Goal: Task Accomplishment & Management: Use online tool/utility

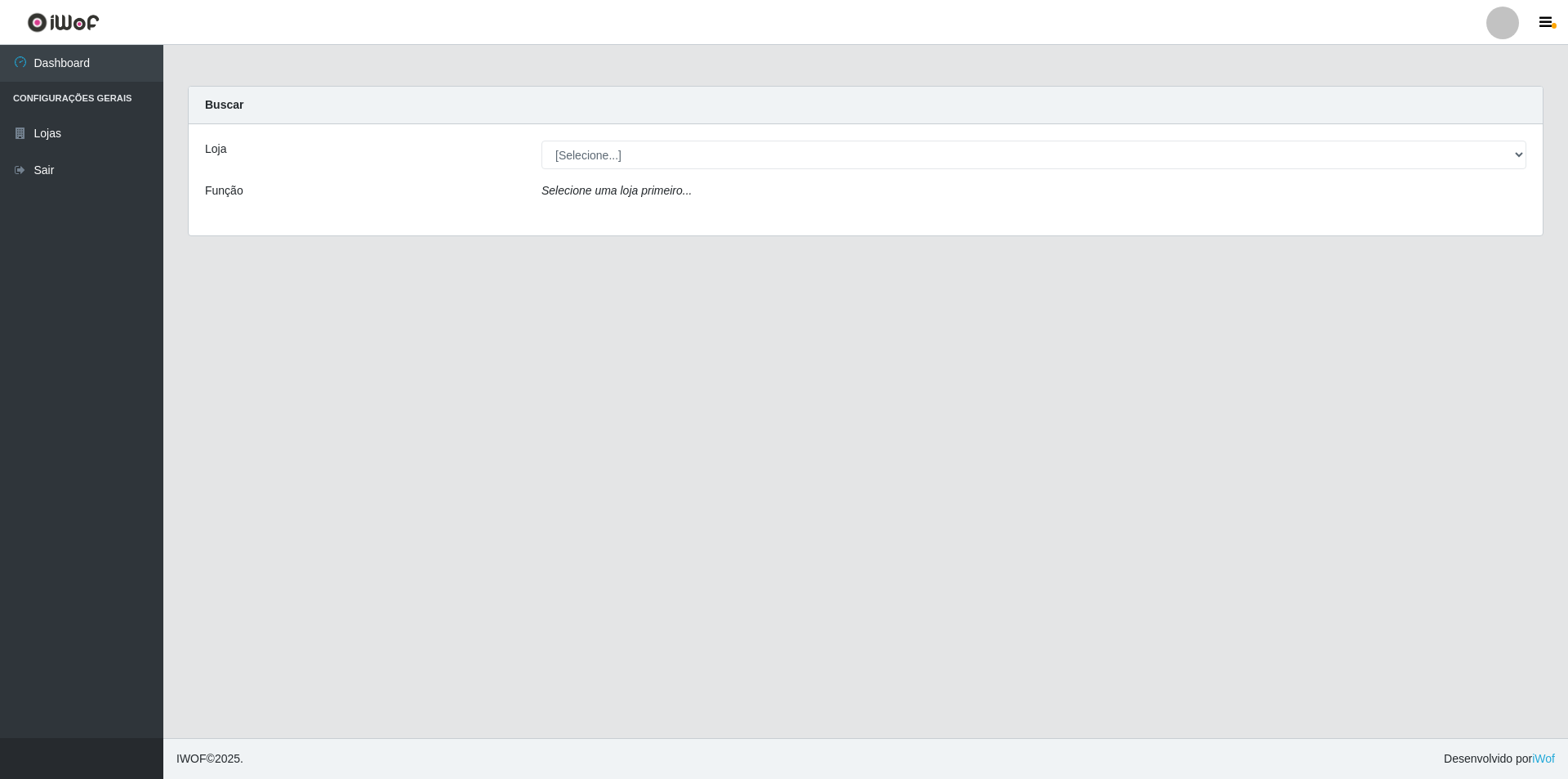
click at [672, 171] on div "Loja [Selecione...] Extrabom - Loja 01 Centro de Distribuição Função Selecione …" at bounding box center [865, 180] width 1353 height 111
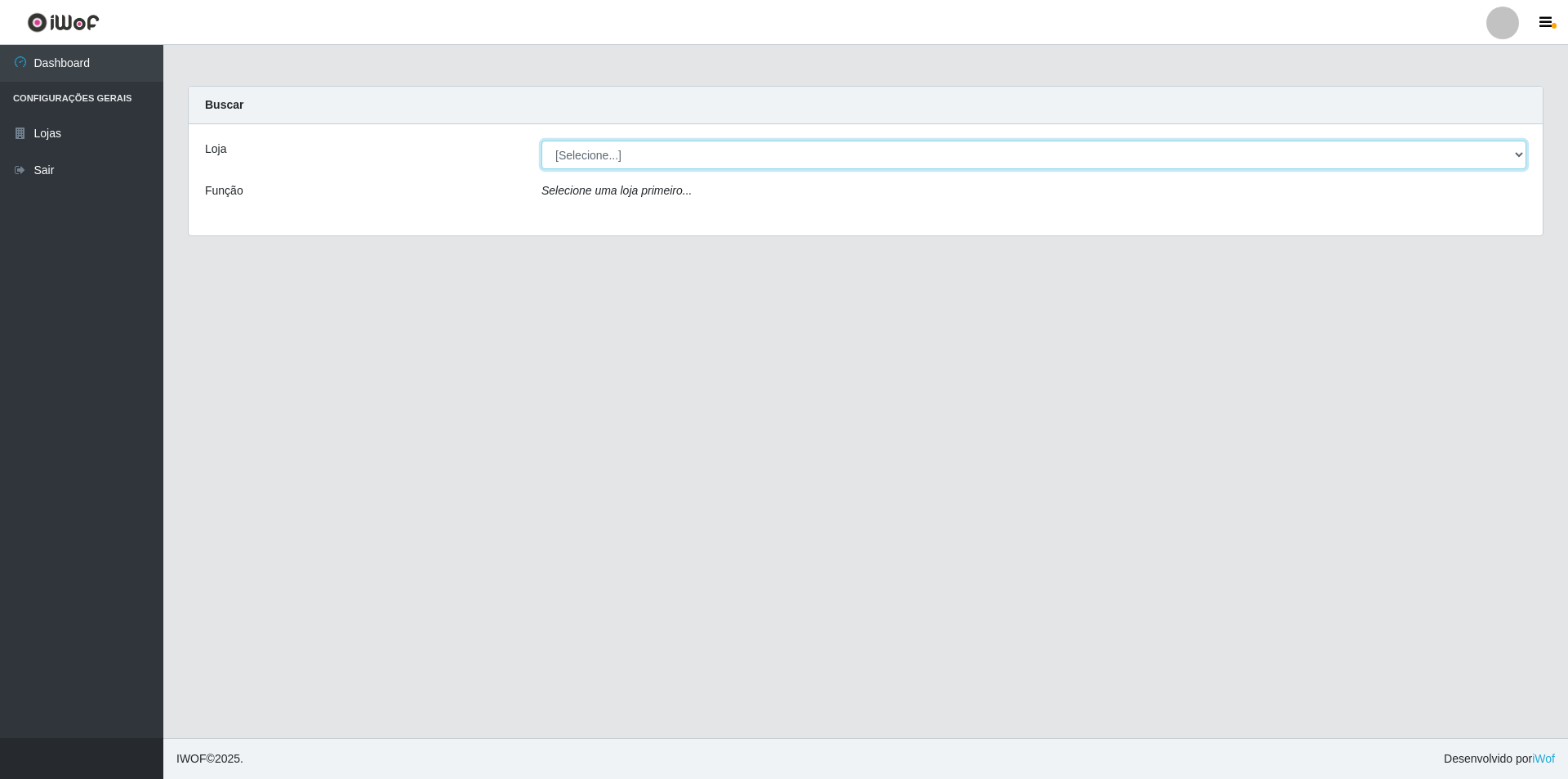
click at [680, 155] on select "[Selecione...] Extrabom - Loja 01 Centro de Distribuição" at bounding box center [1034, 154] width 984 height 28
select select "435"
click at [542, 141] on select "[Selecione...] Extrabom - Loja 01 Centro de Distribuição" at bounding box center [1034, 154] width 984 height 28
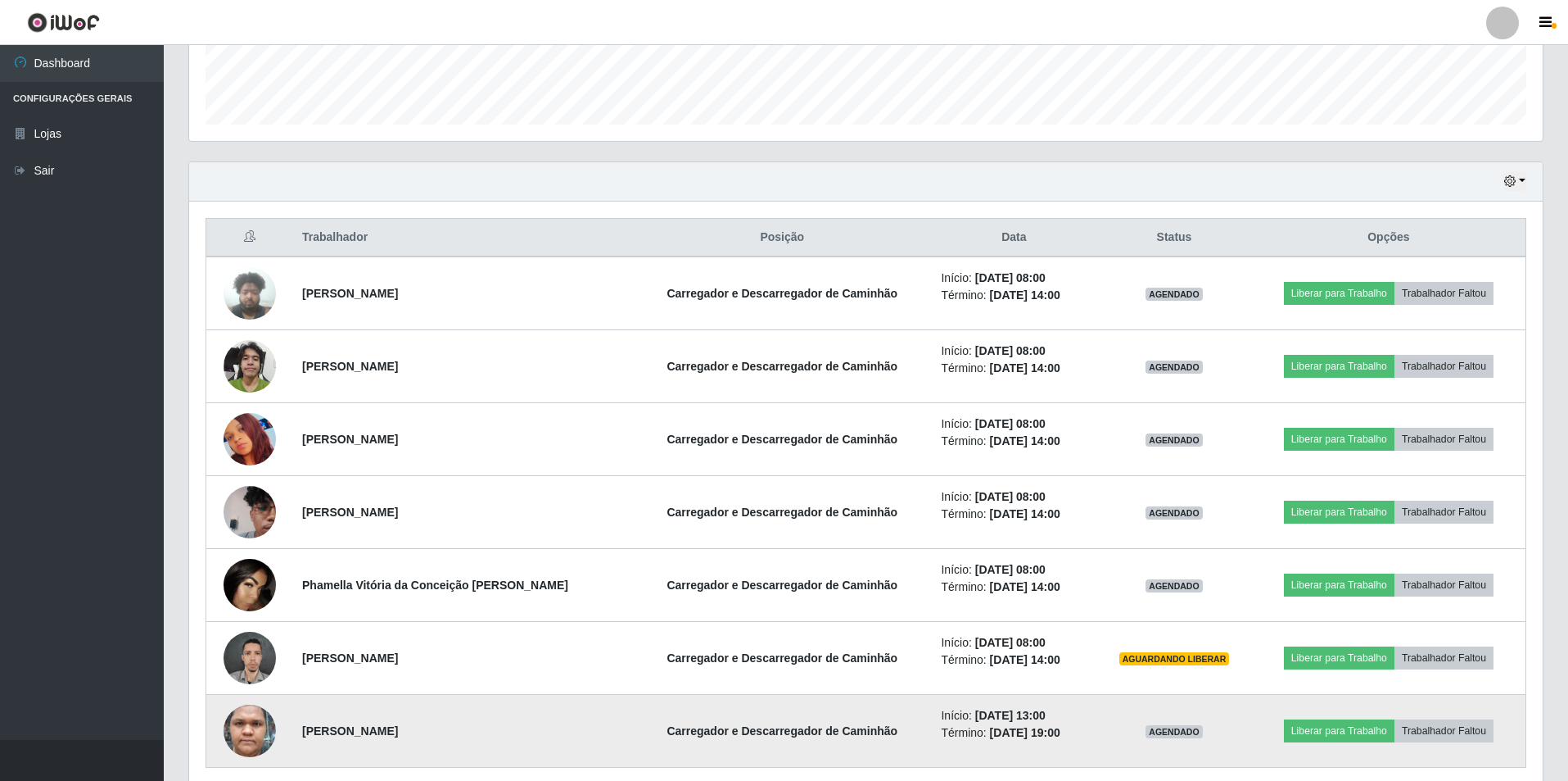
scroll to position [526, 0]
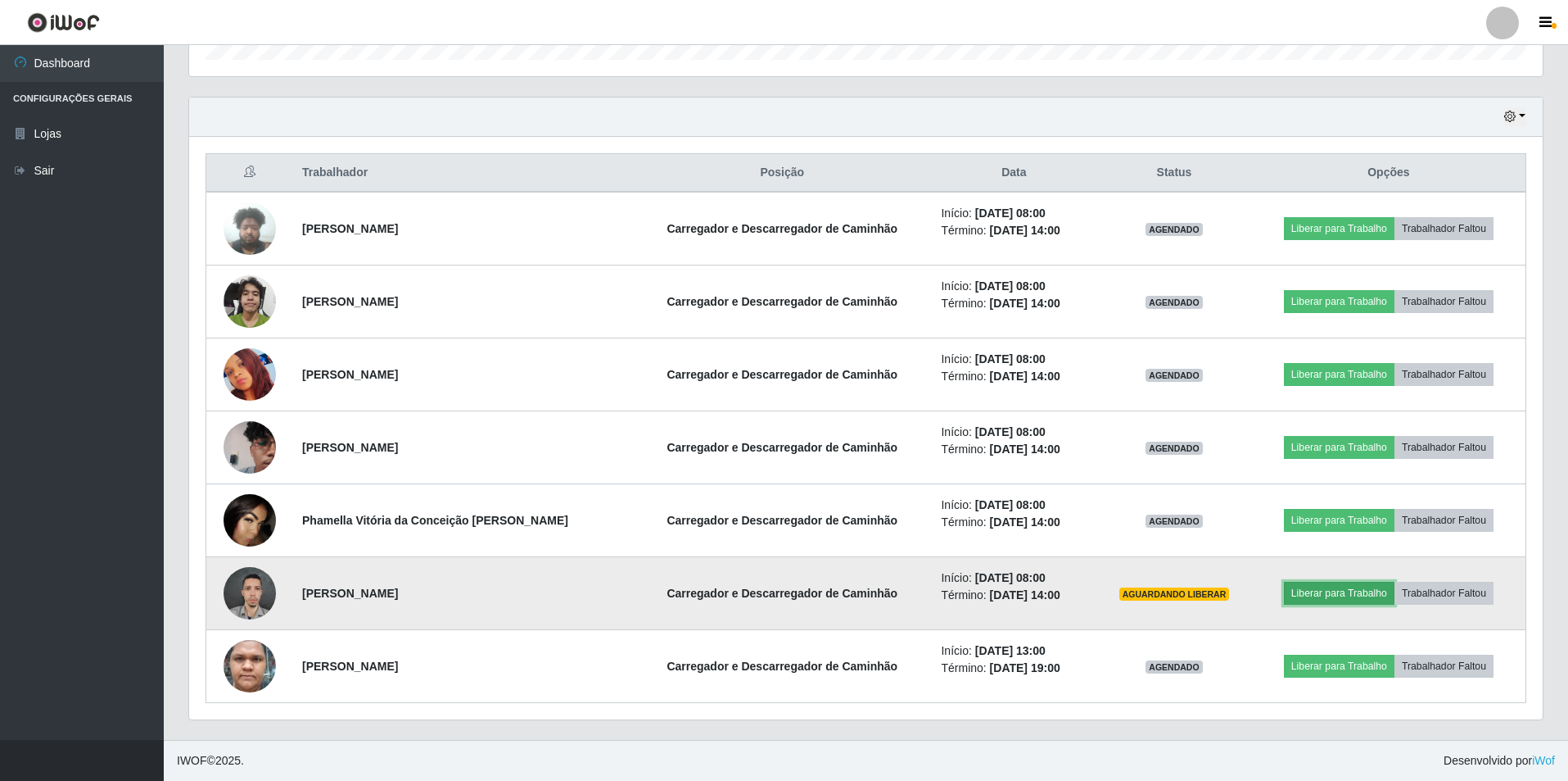
click at [1322, 594] on button "Liberar para Trabalho" at bounding box center [1339, 593] width 111 height 23
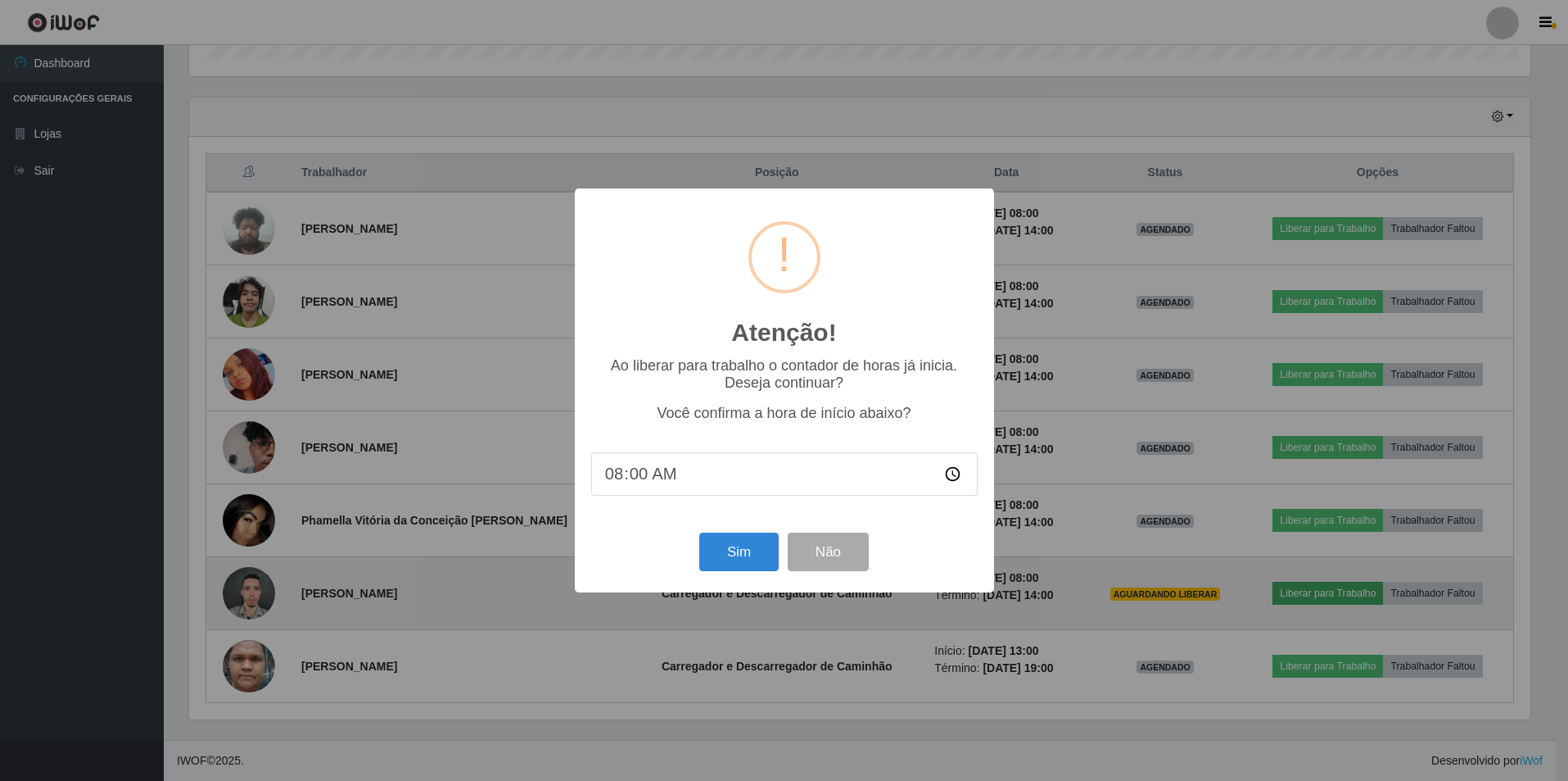
scroll to position [340, 1345]
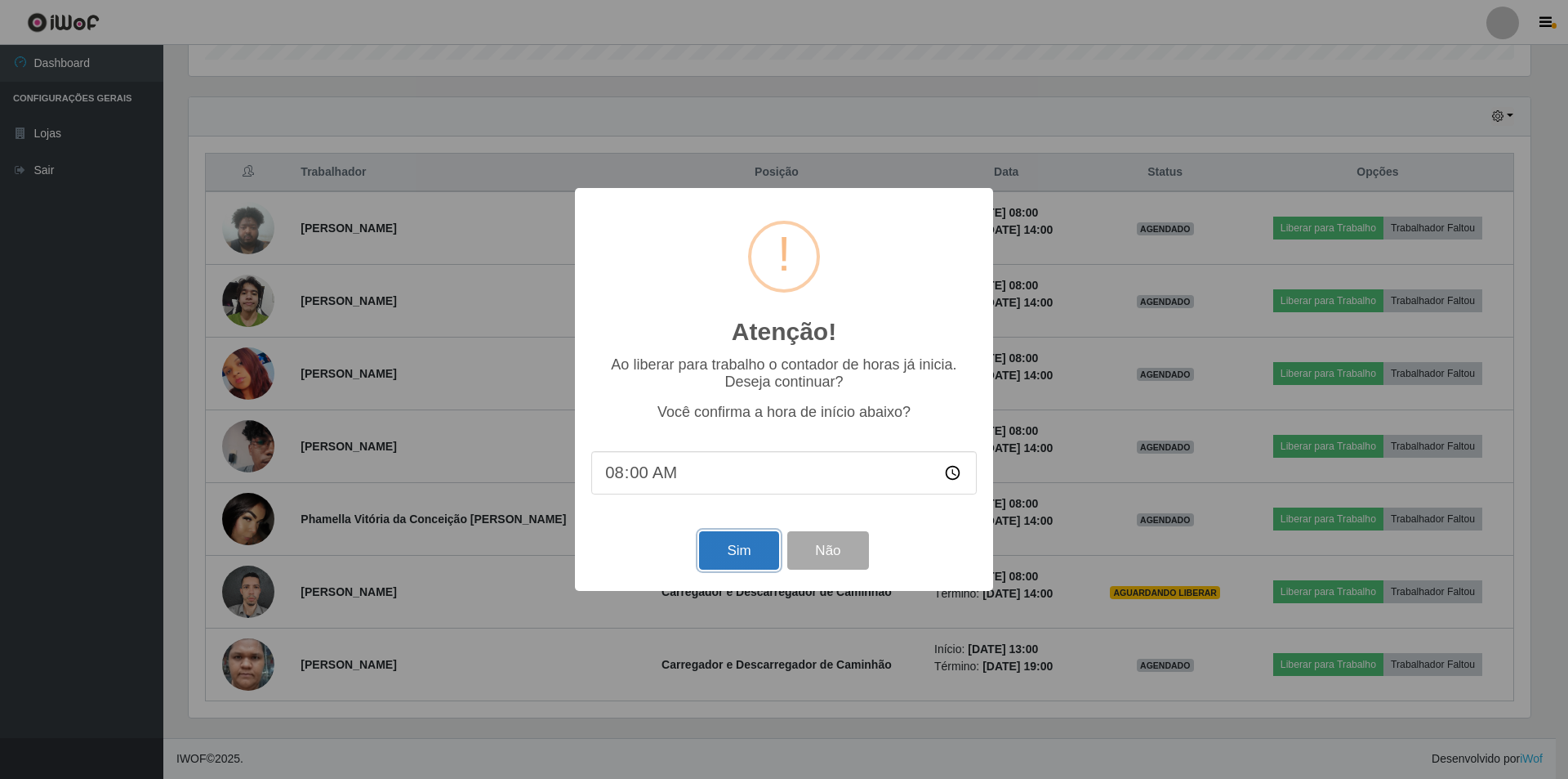
click at [749, 561] on button "Sim" at bounding box center [739, 551] width 80 height 39
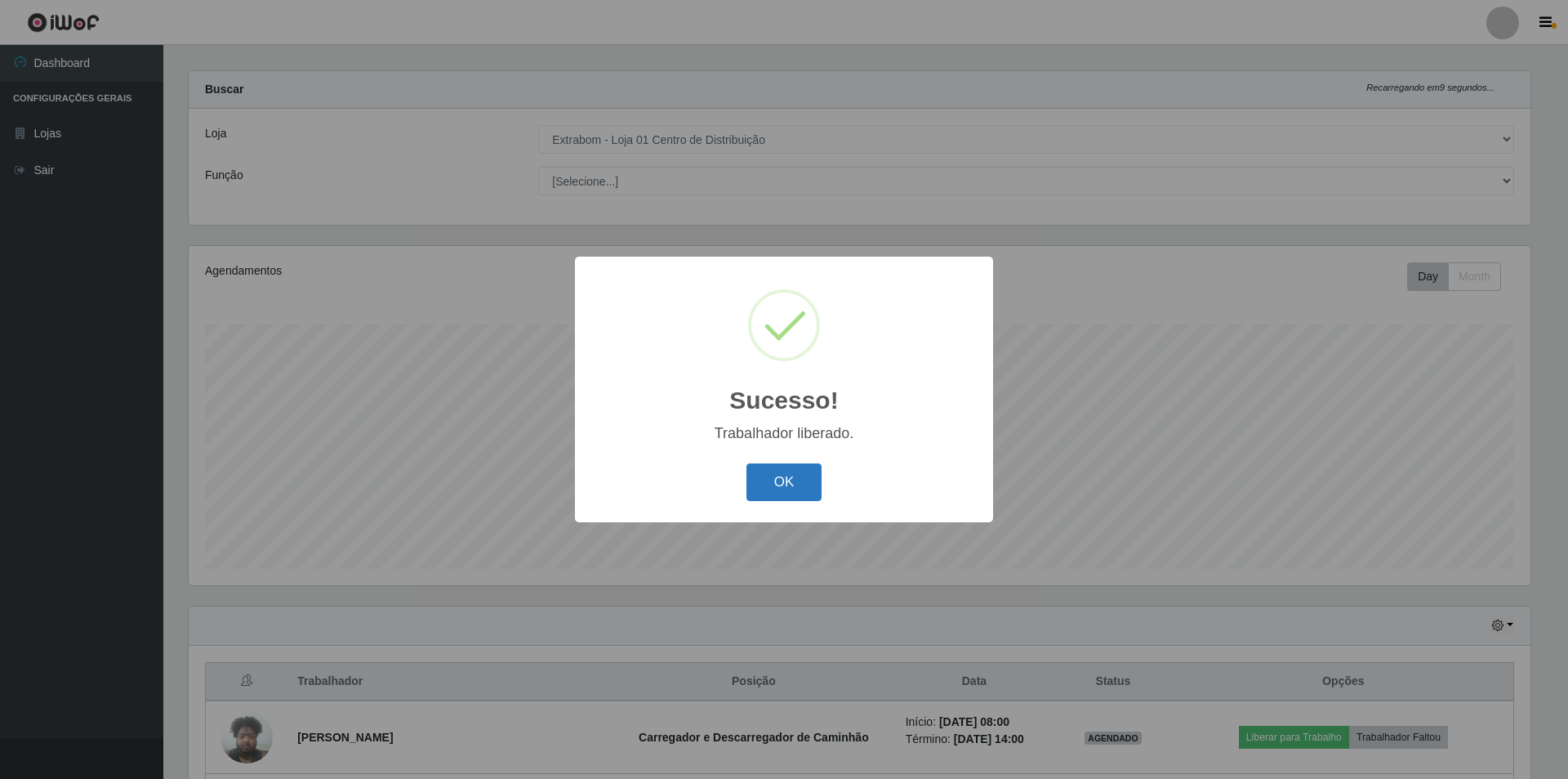
click at [785, 488] on button "OK" at bounding box center [784, 483] width 76 height 39
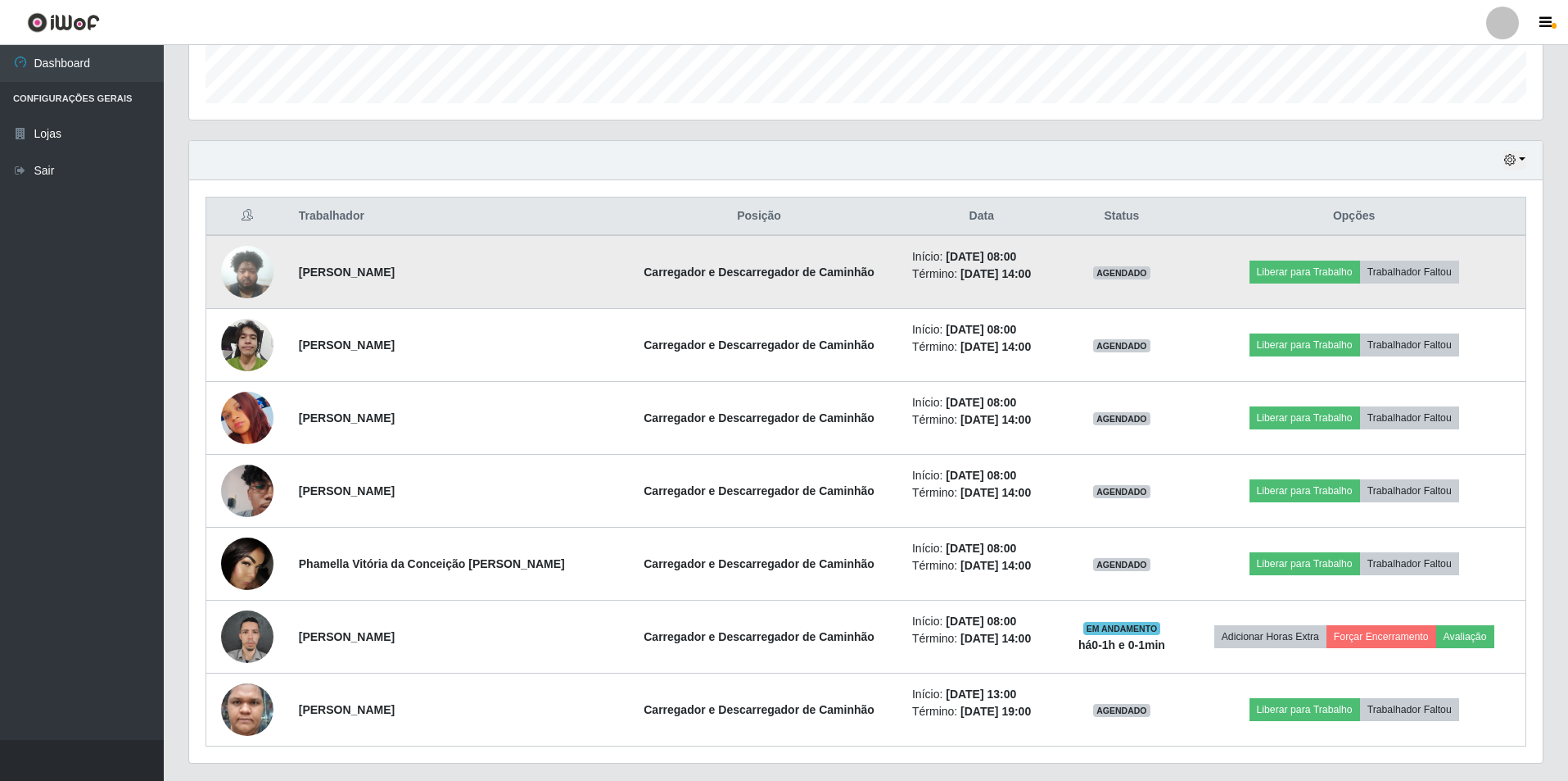
scroll to position [507, 0]
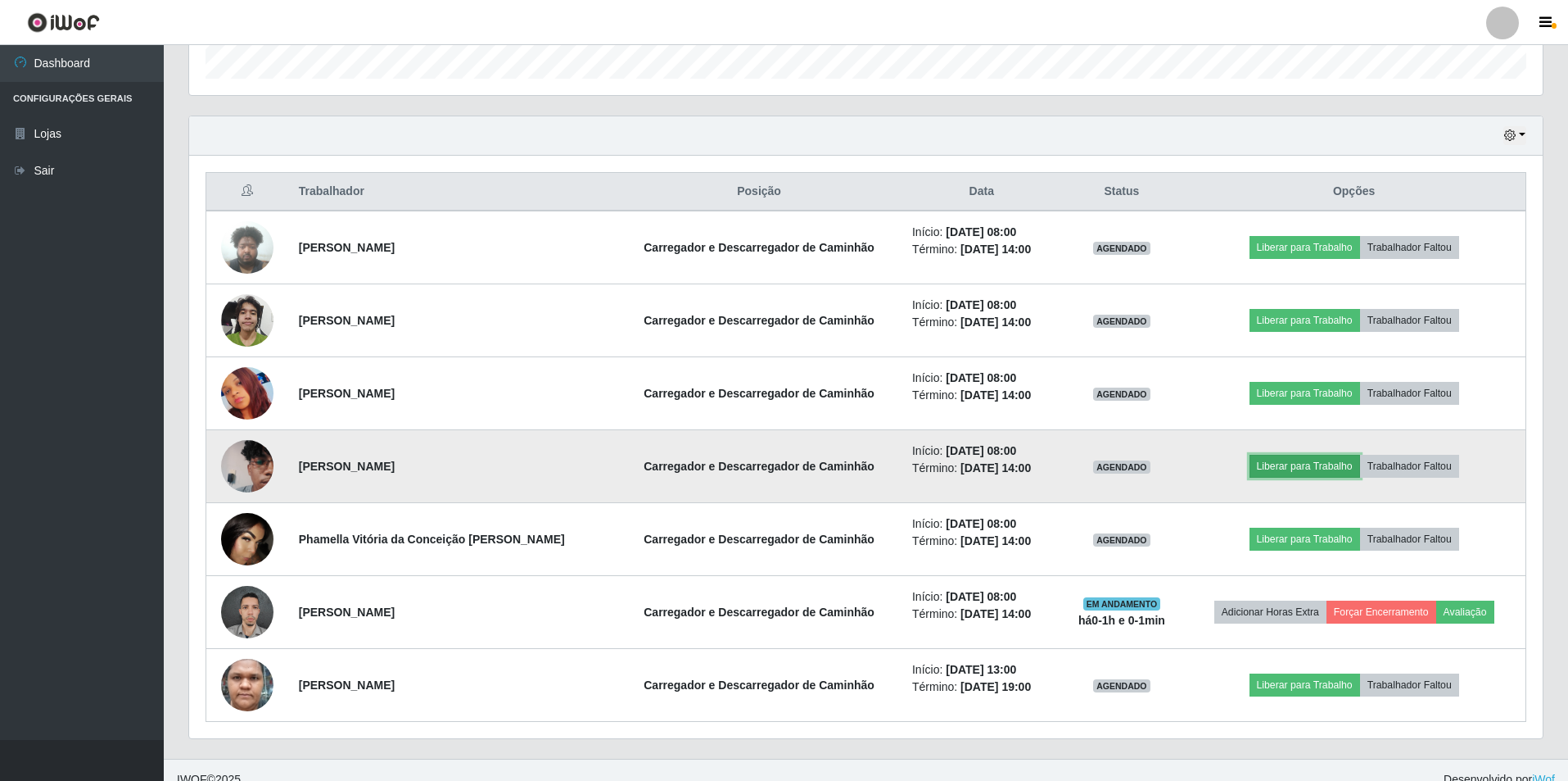
click at [1295, 463] on button "Liberar para Trabalho" at bounding box center [1304, 466] width 111 height 23
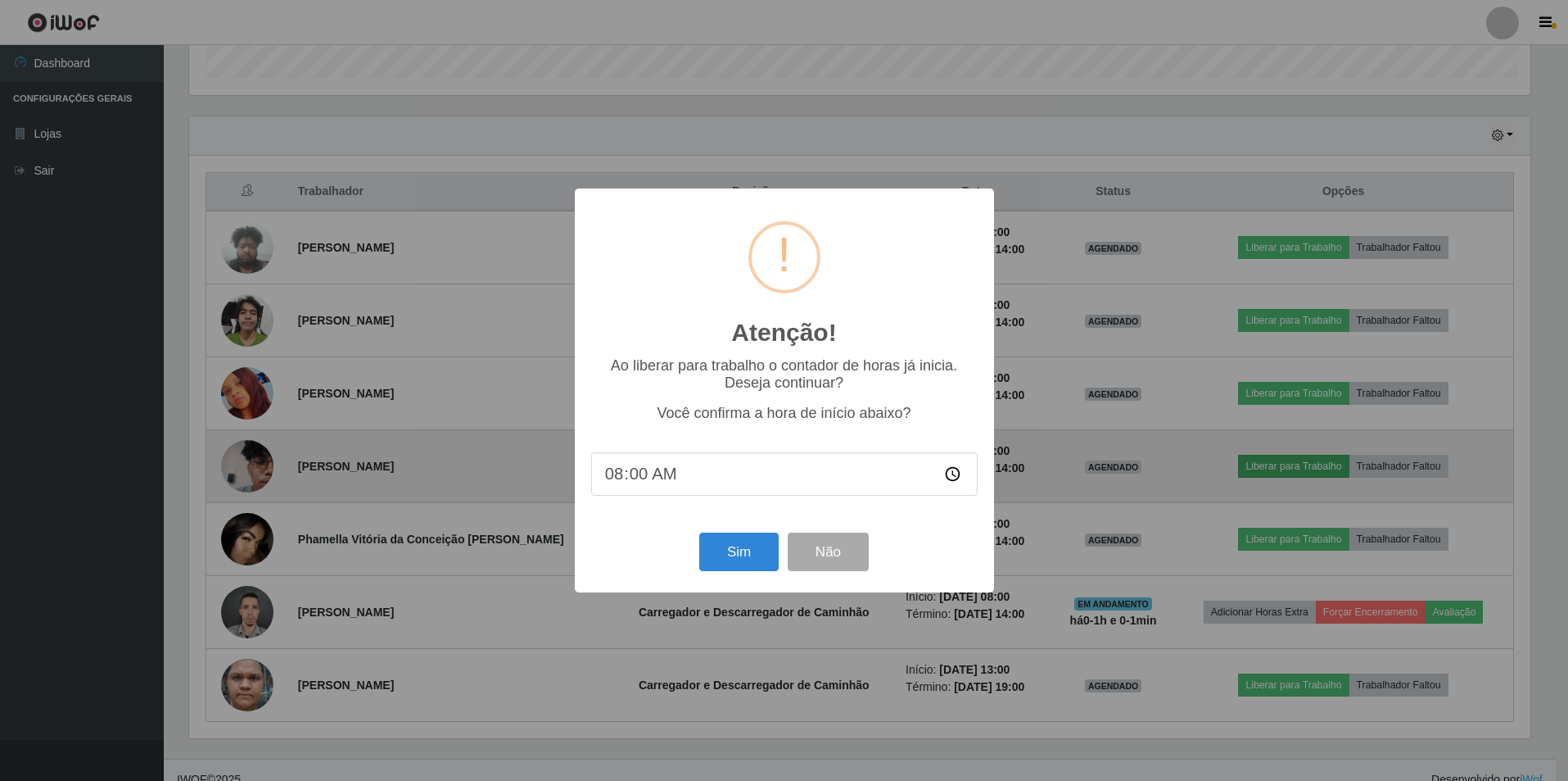
scroll to position [340, 1345]
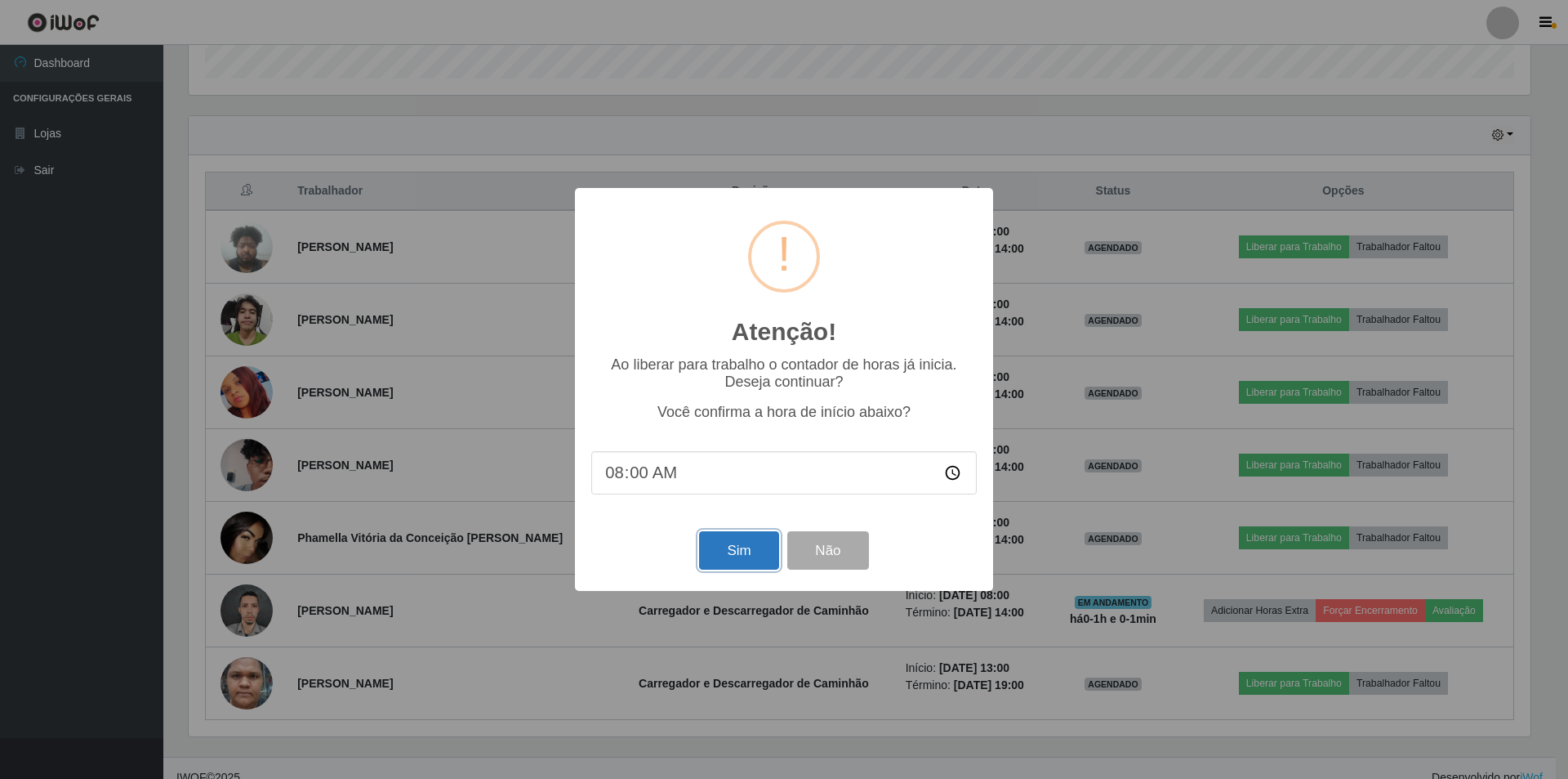
click at [734, 559] on button "Sim" at bounding box center [739, 551] width 80 height 39
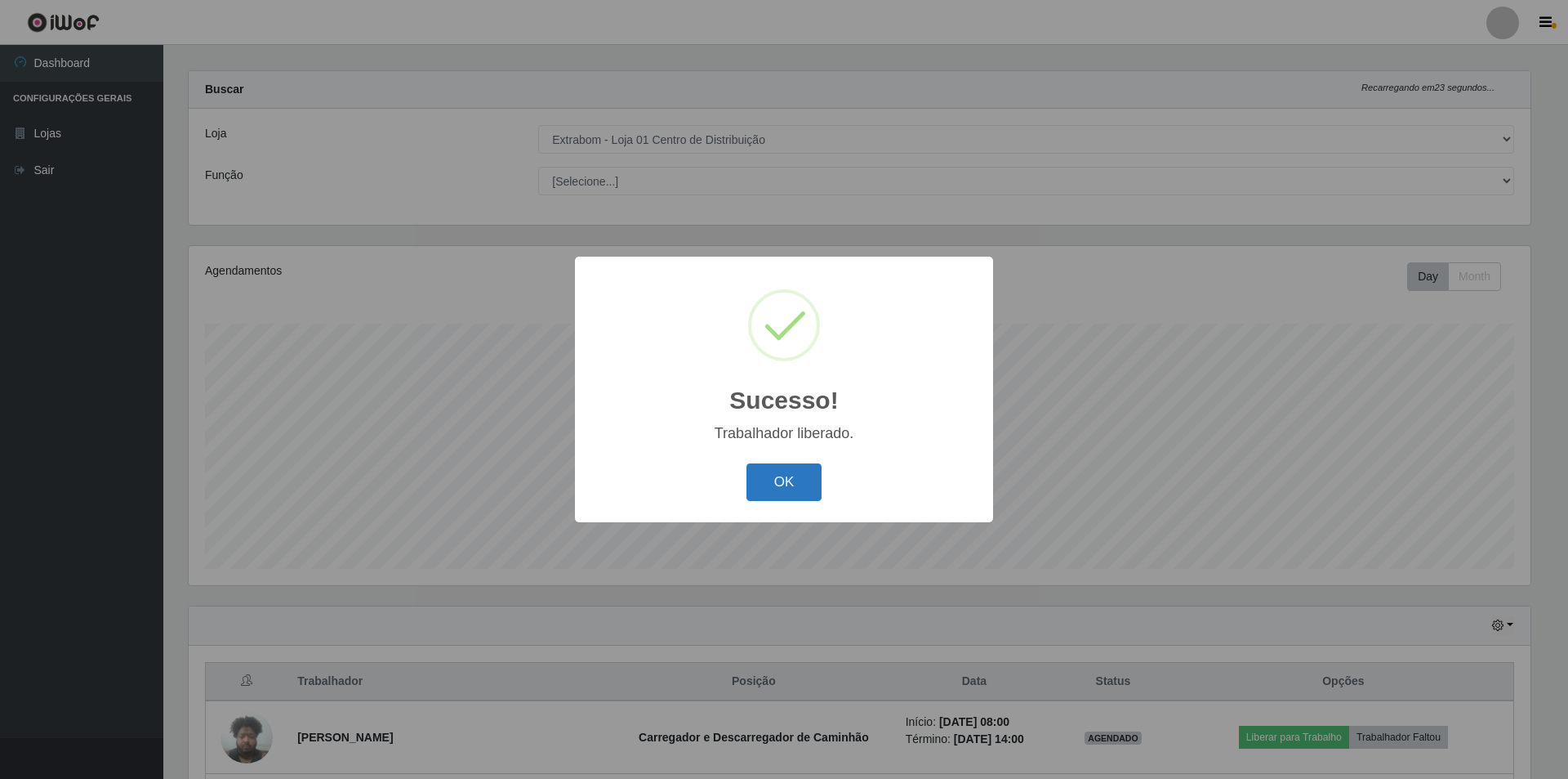
click at [793, 494] on button "OK" at bounding box center [784, 483] width 76 height 39
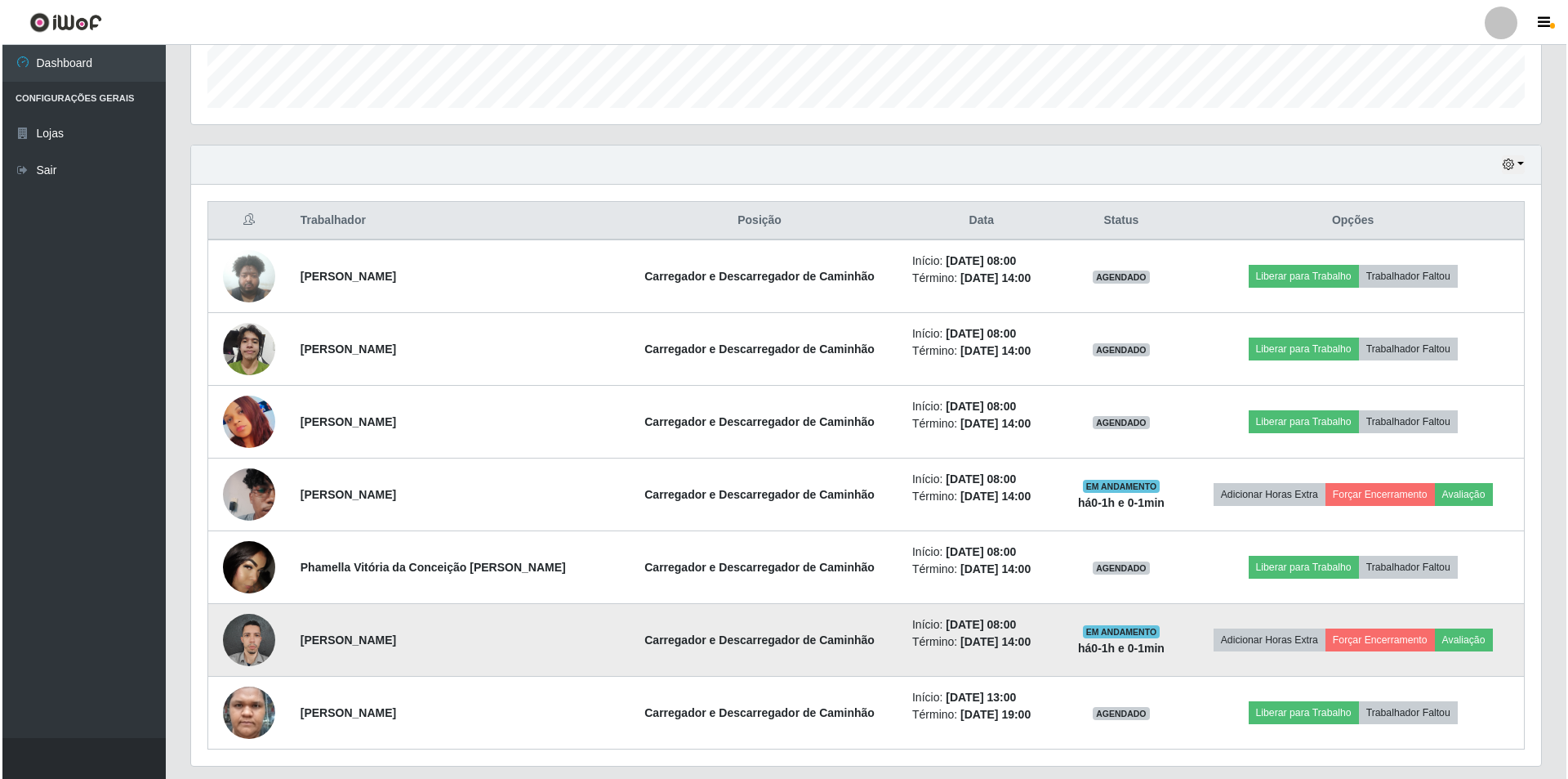
scroll to position [506, 0]
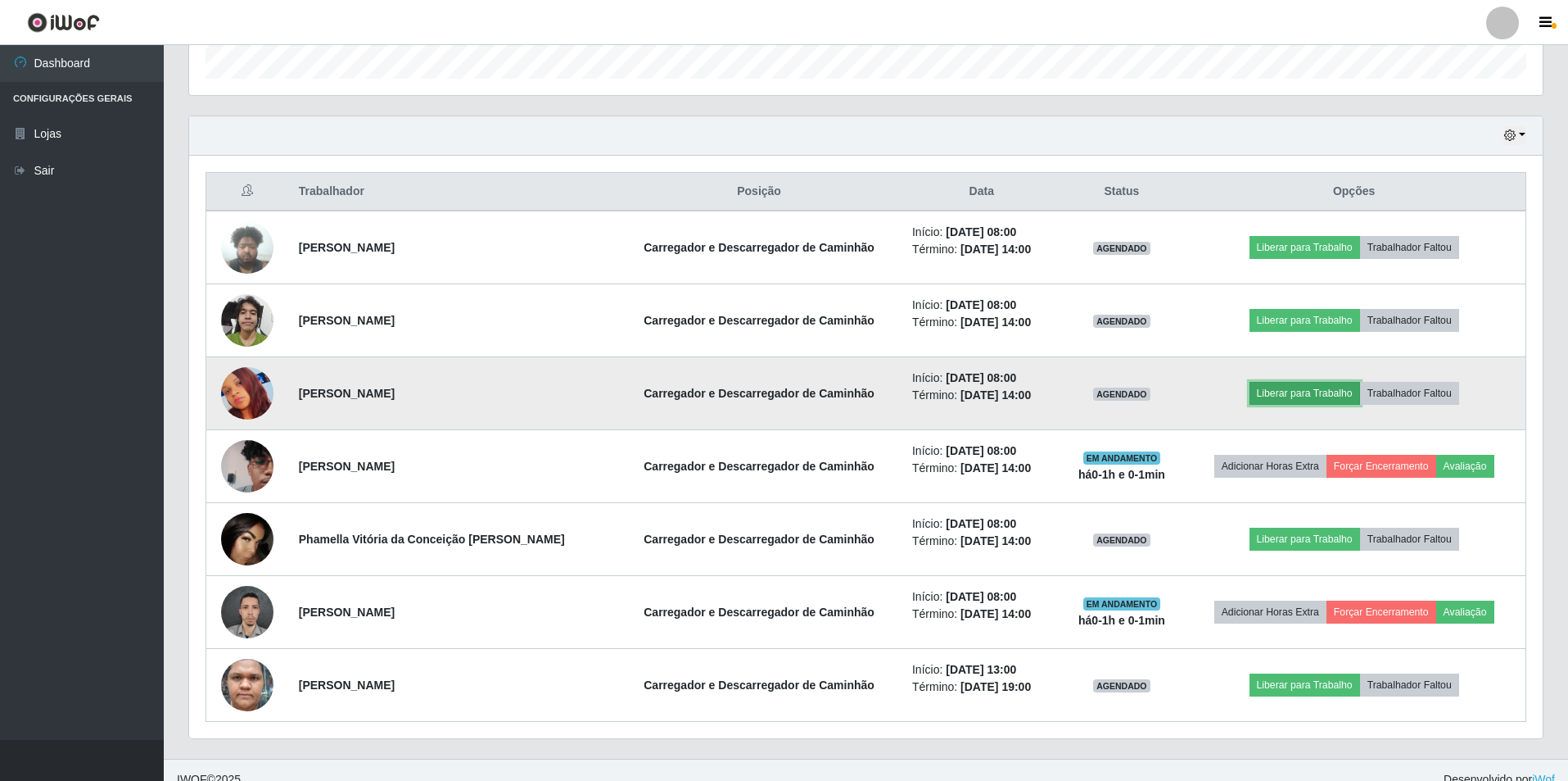
click at [1295, 389] on button "Liberar para Trabalho" at bounding box center [1304, 393] width 111 height 23
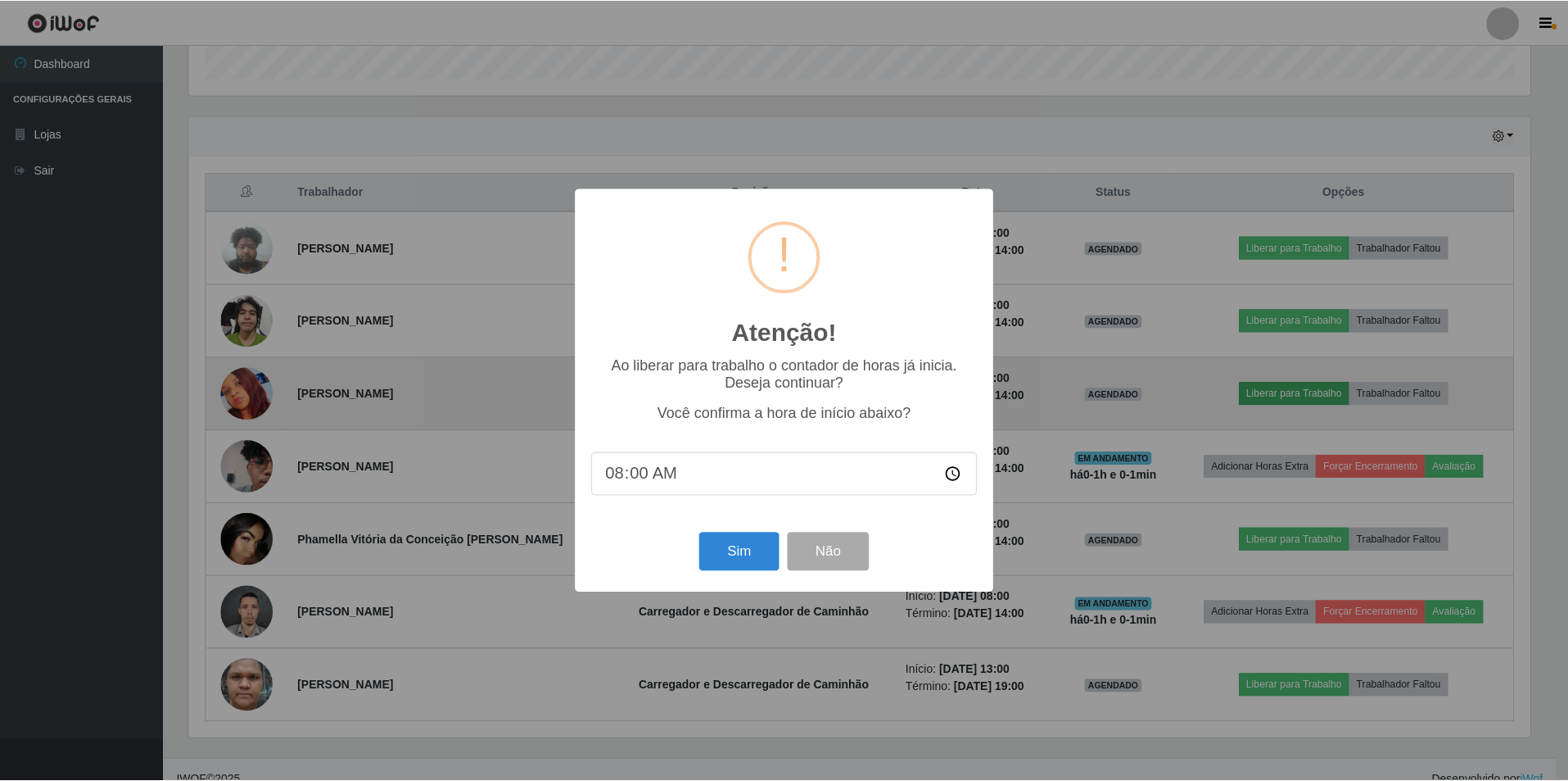
scroll to position [340, 1345]
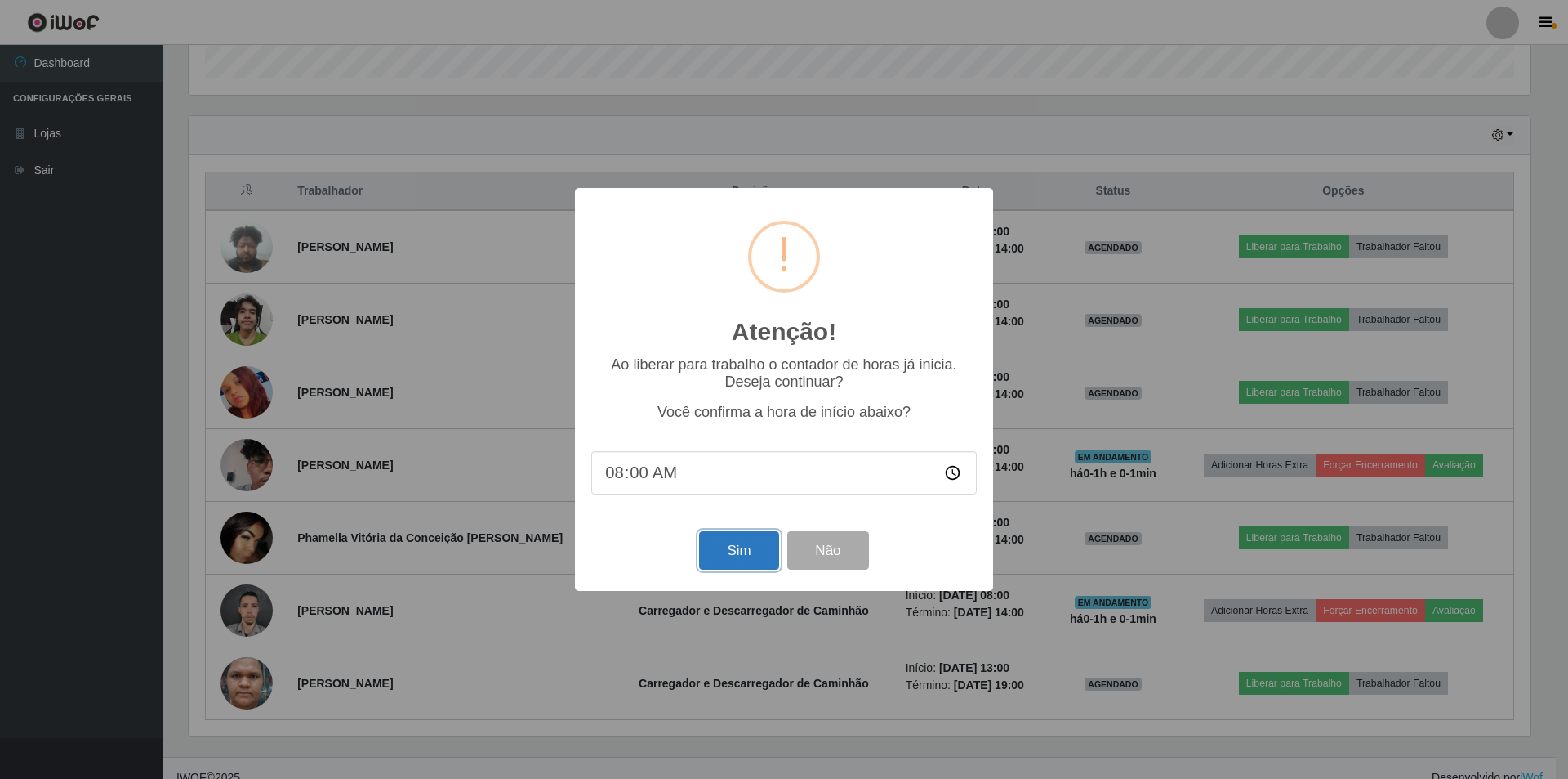
click at [717, 555] on button "Sim" at bounding box center [739, 551] width 80 height 39
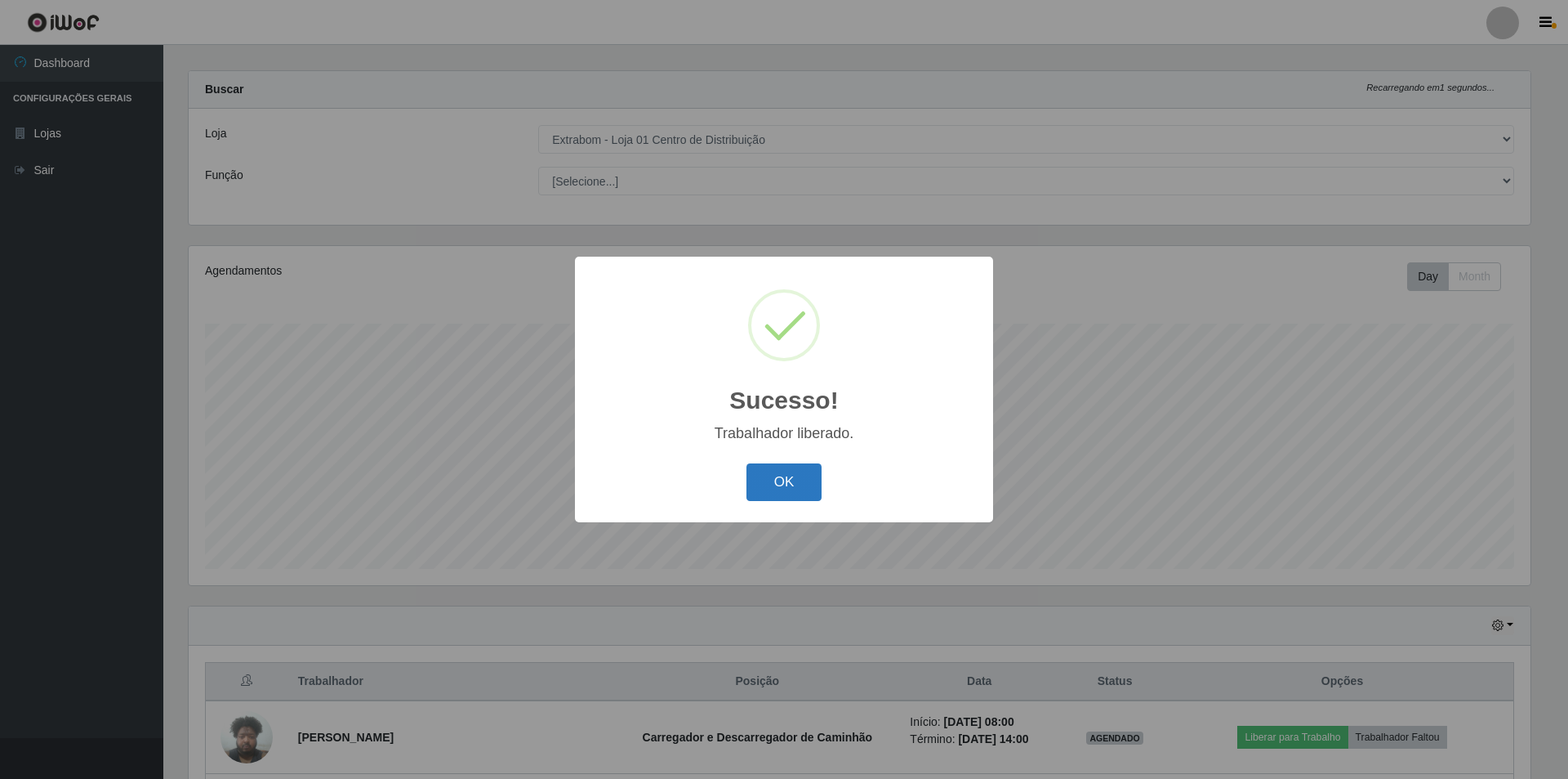
click at [773, 476] on button "OK" at bounding box center [784, 483] width 76 height 39
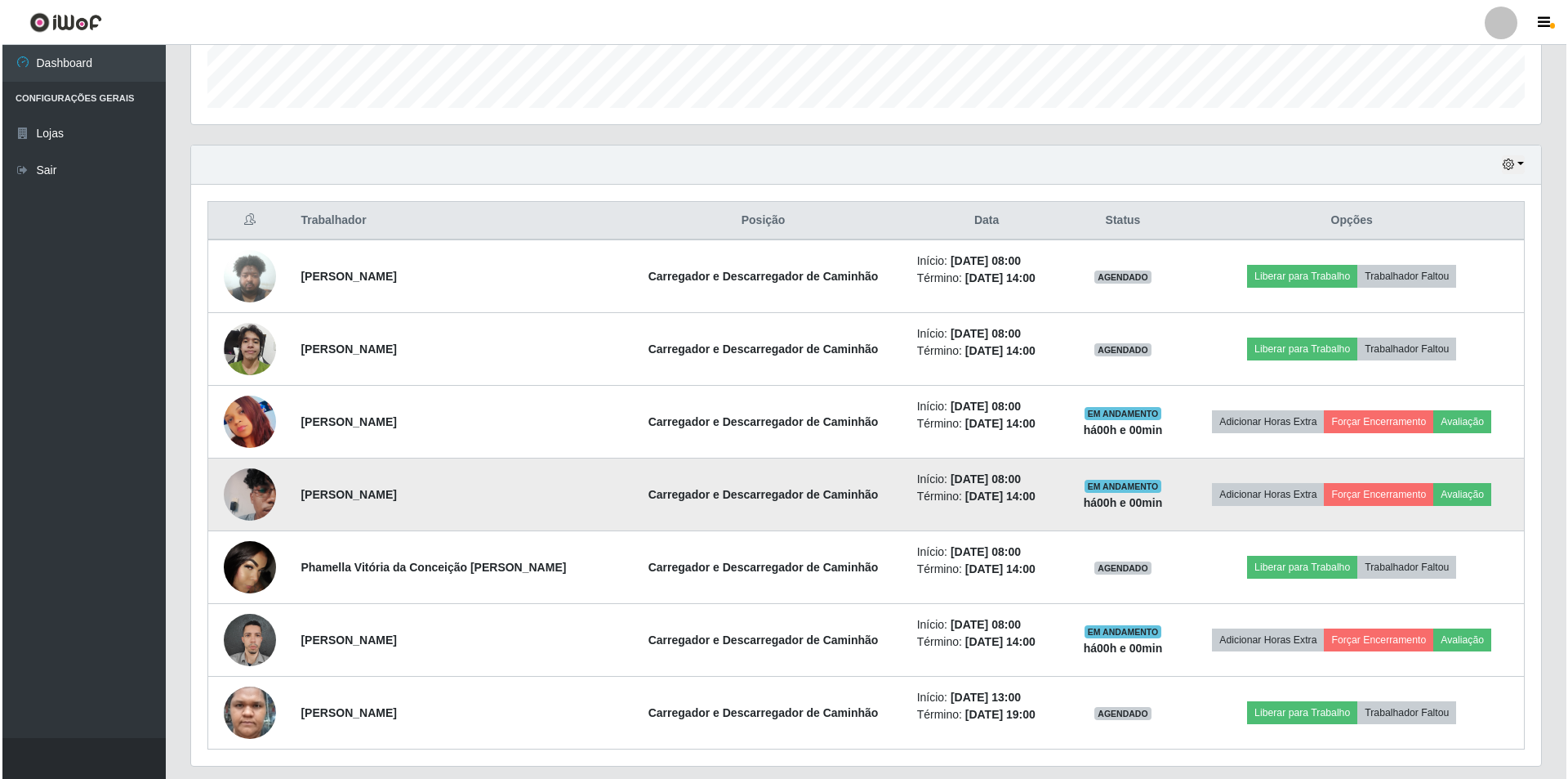
scroll to position [506, 0]
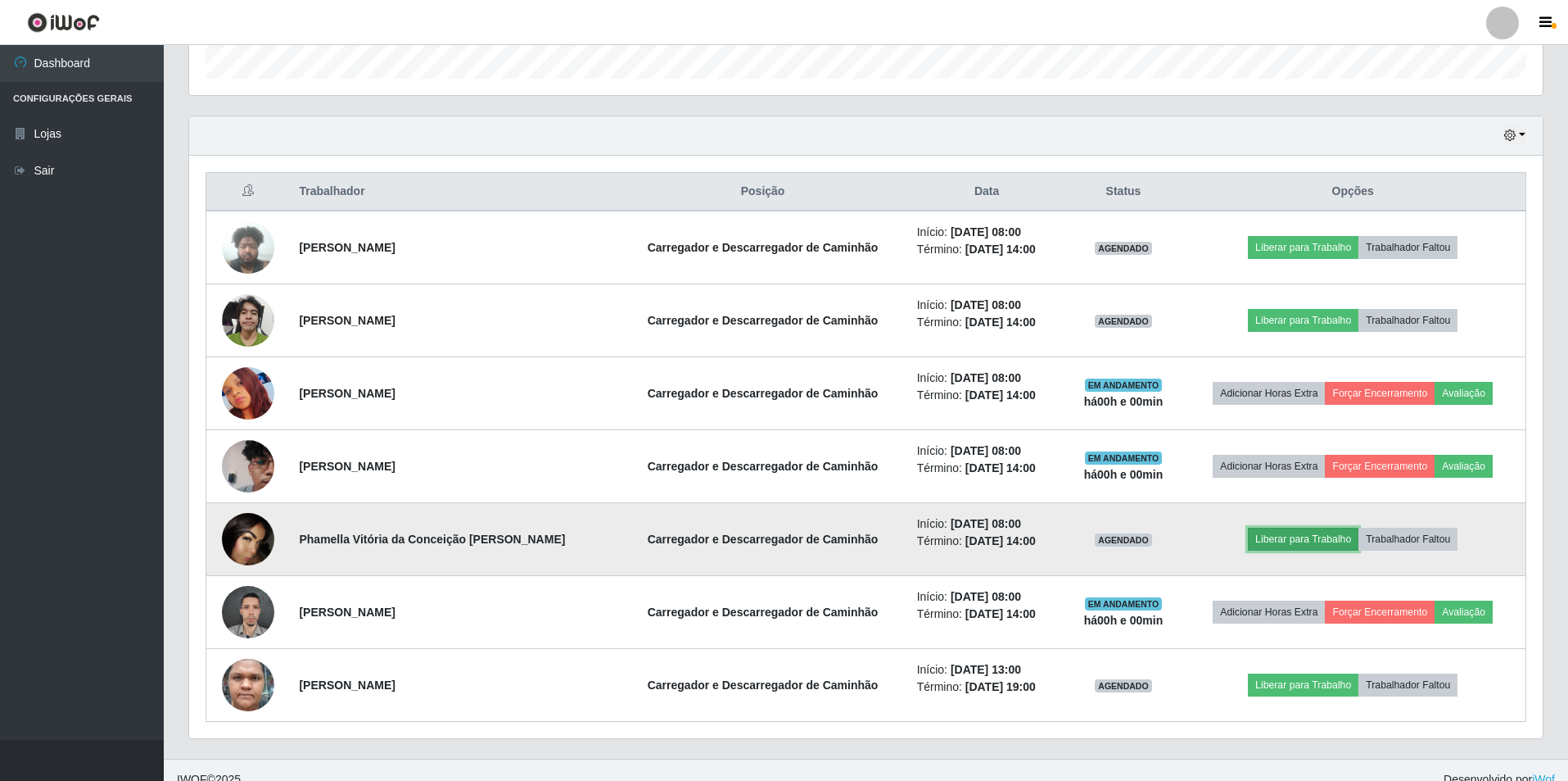
click at [1287, 539] on button "Liberar para Trabalho" at bounding box center [1303, 539] width 111 height 23
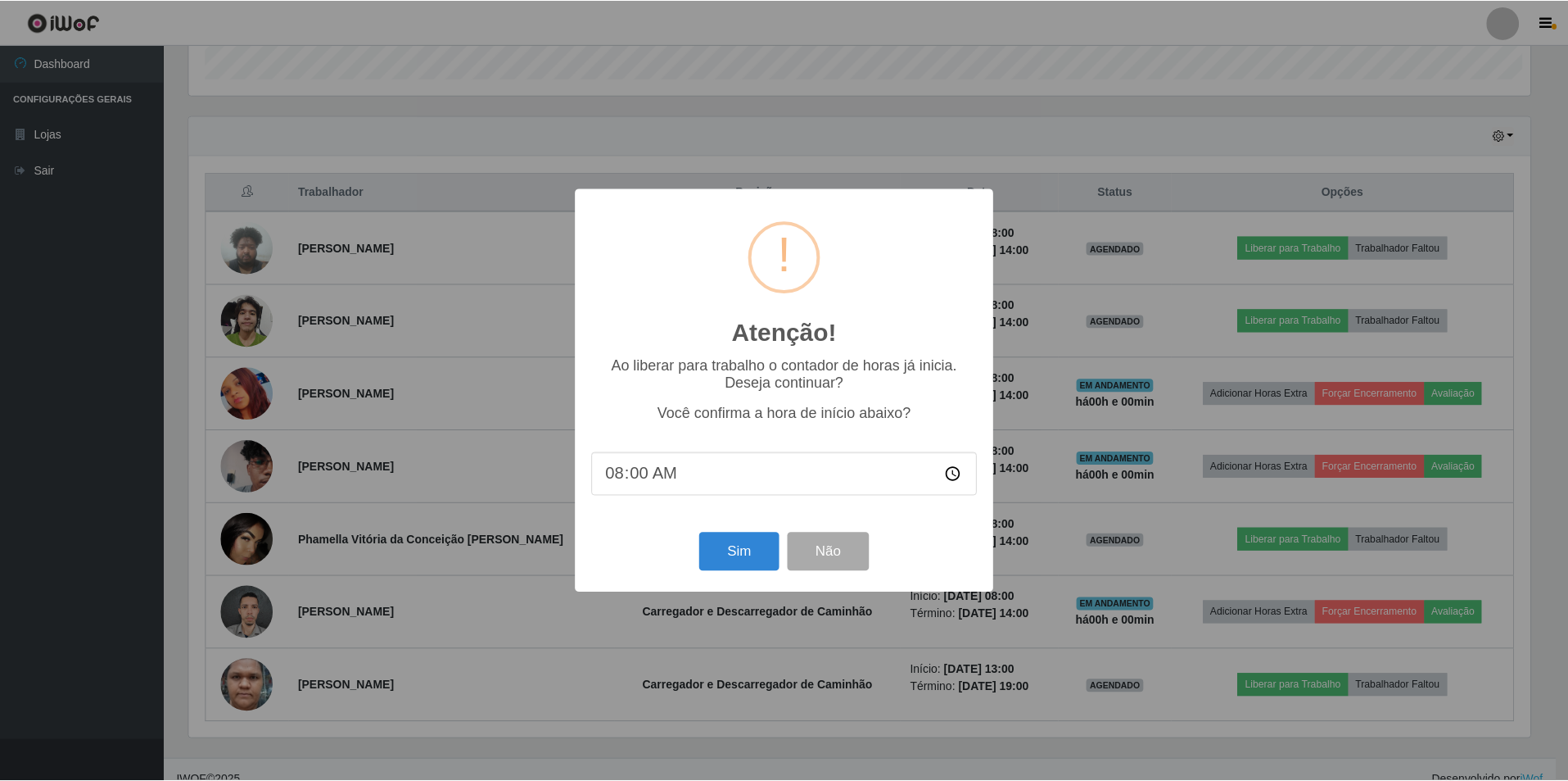
scroll to position [340, 1345]
click at [717, 559] on button "Sim" at bounding box center [741, 552] width 80 height 39
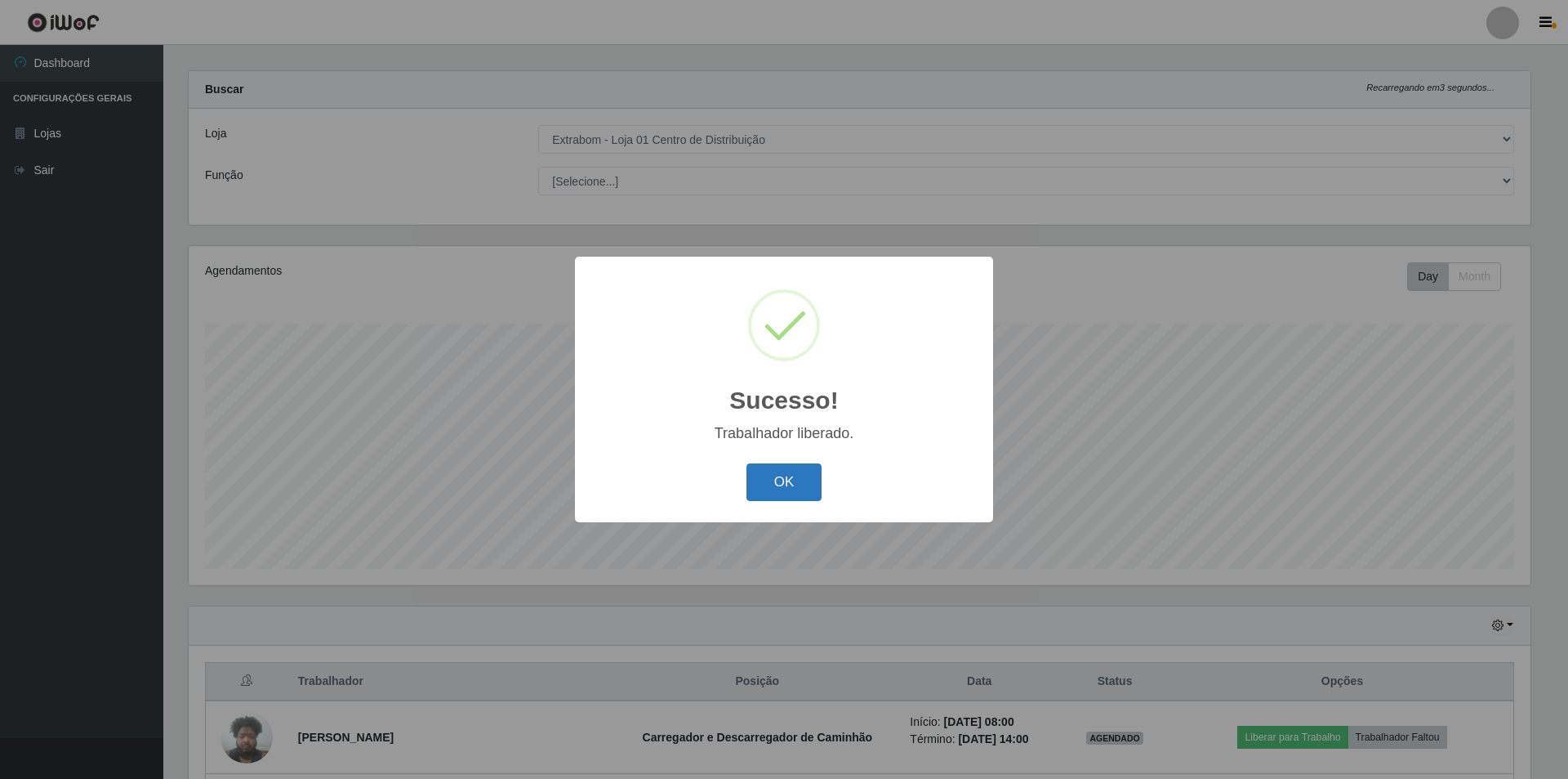
click at [799, 487] on button "OK" at bounding box center [784, 483] width 76 height 39
